Goal: Task Accomplishment & Management: Use online tool/utility

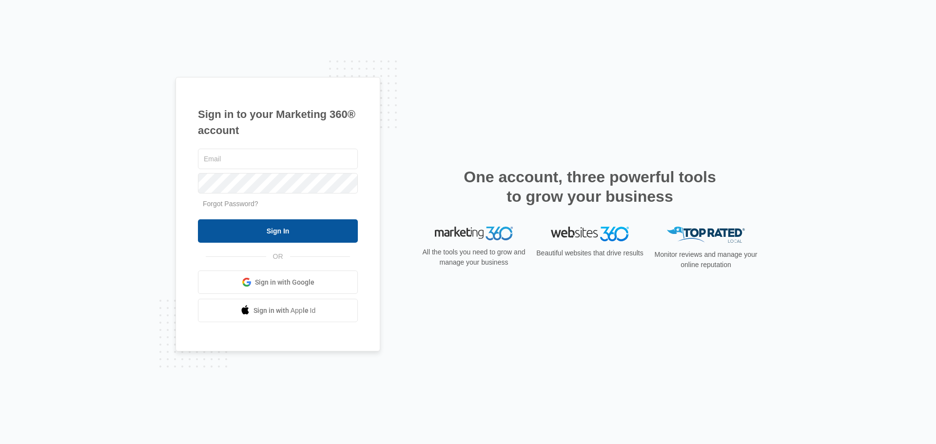
type input "[EMAIL_ADDRESS][DOMAIN_NAME]"
click at [289, 228] on input "Sign In" at bounding box center [278, 230] width 160 height 23
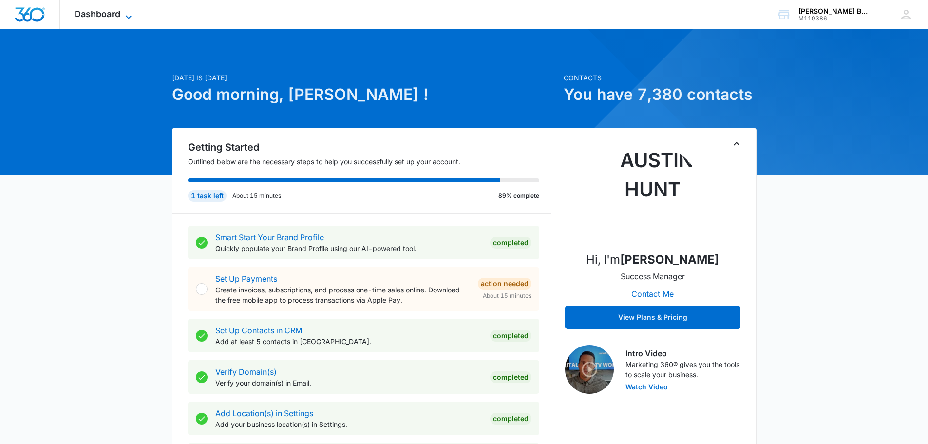
click at [113, 12] on span "Dashboard" at bounding box center [98, 14] width 46 height 10
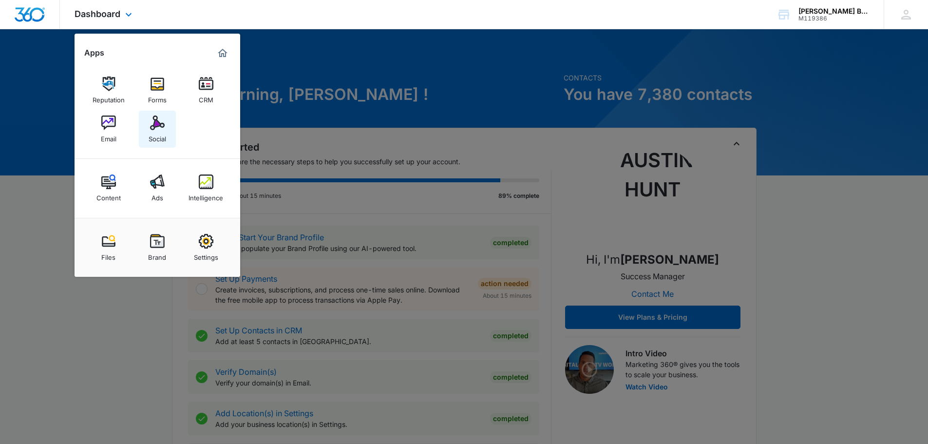
click at [159, 121] on img at bounding box center [157, 123] width 15 height 15
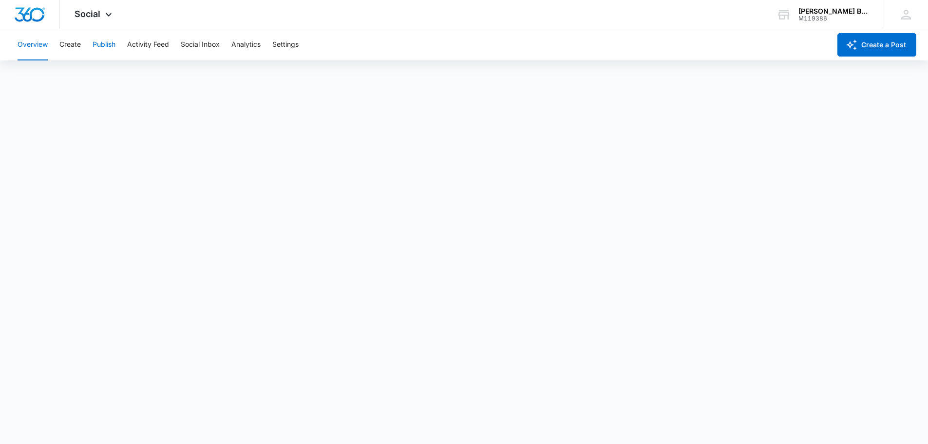
click at [108, 47] on button "Publish" at bounding box center [104, 44] width 23 height 31
click at [78, 47] on button "Create" at bounding box center [69, 44] width 21 height 31
click at [111, 47] on button "Publish" at bounding box center [104, 44] width 23 height 31
